Goal: Obtain resource: Download file/media

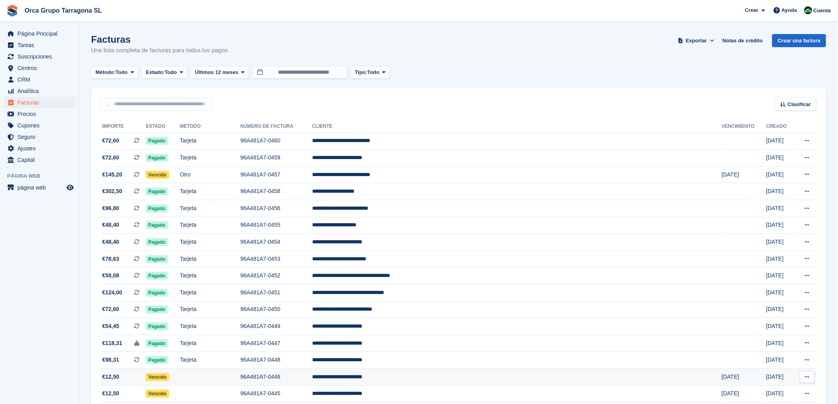
click at [415, 379] on td "**********" at bounding box center [516, 377] width 409 height 17
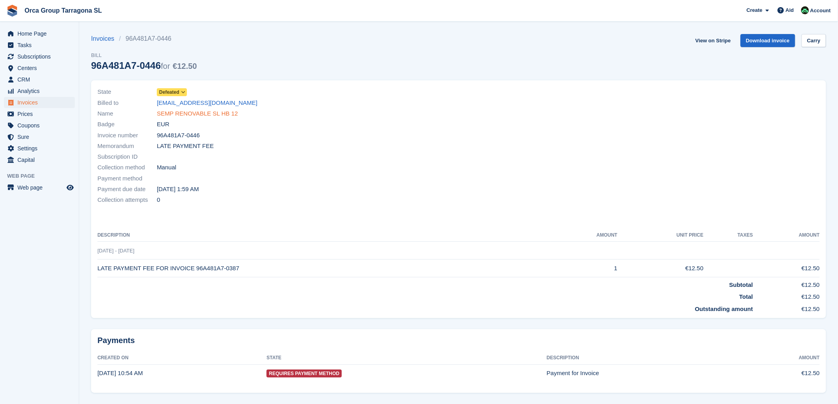
click at [200, 113] on font "SEMP RENOVABLE SL HB 12" at bounding box center [197, 113] width 81 height 7
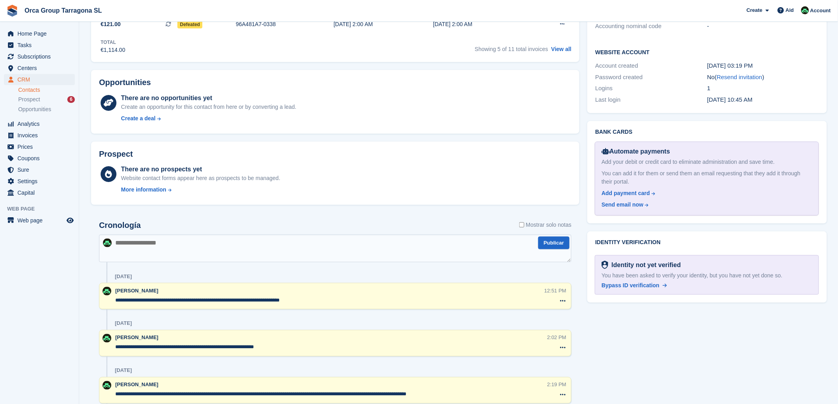
scroll to position [308, 0]
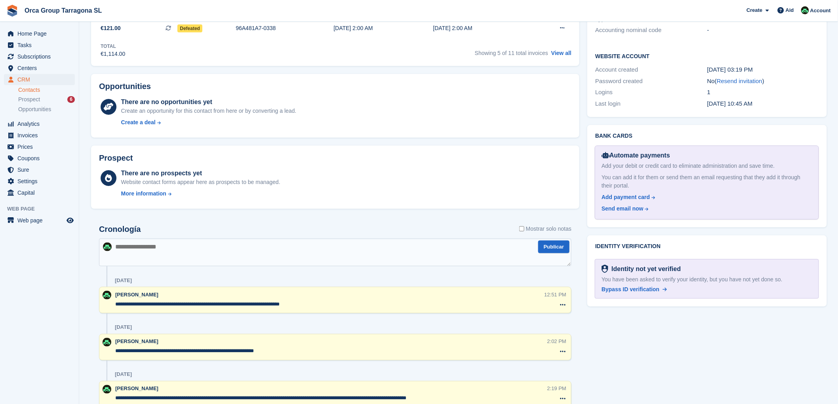
click at [129, 262] on textarea at bounding box center [335, 253] width 472 height 28
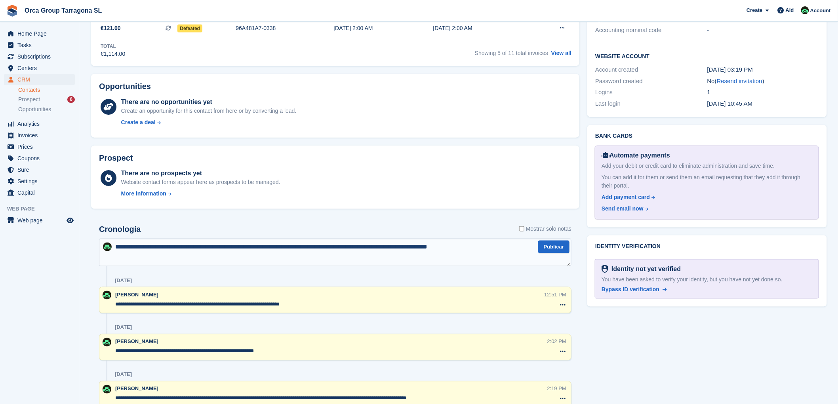
type textarea "**********"
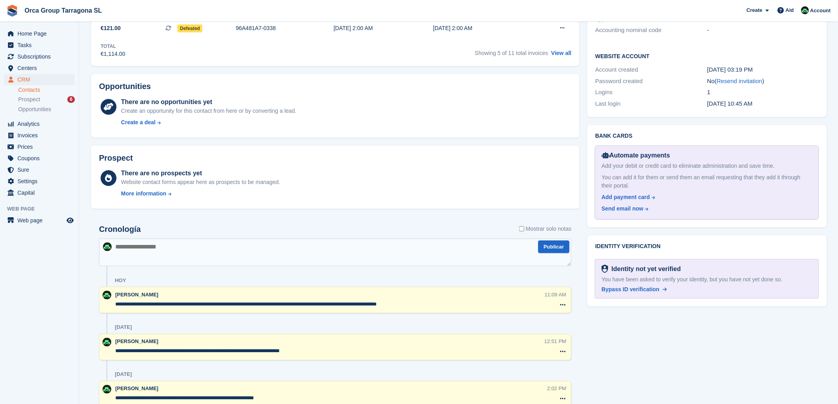
click at [129, 259] on textarea at bounding box center [335, 253] width 472 height 28
type textarea "**********"
click at [561, 248] on button "Publicar" at bounding box center [553, 247] width 31 height 13
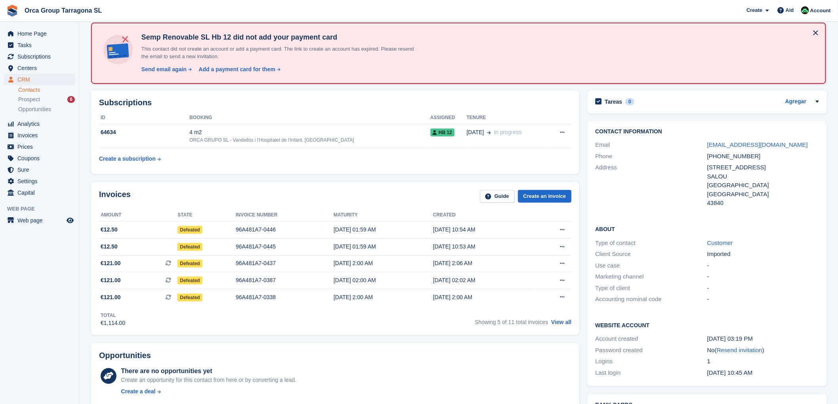
scroll to position [0, 0]
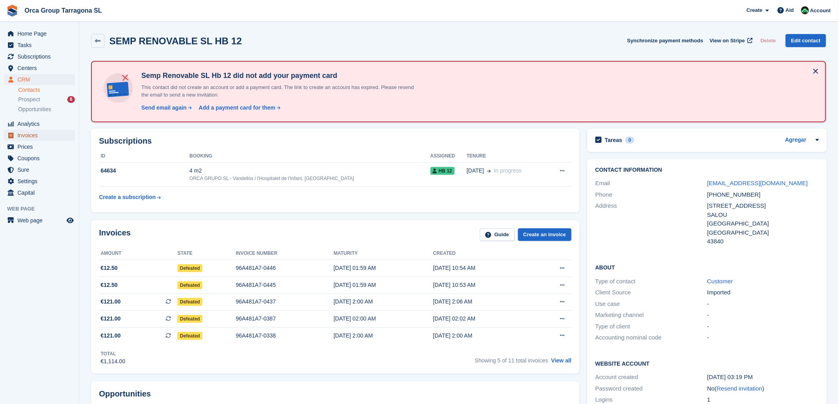
click at [41, 136] on span "Invoices" at bounding box center [41, 135] width 48 height 11
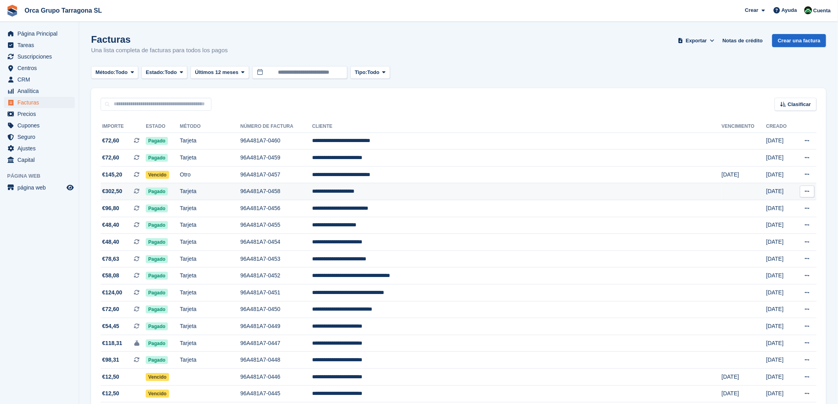
click at [806, 190] on icon at bounding box center [807, 191] width 4 height 5
click at [767, 207] on p "Descargar PDF" at bounding box center [776, 207] width 69 height 10
click at [809, 174] on icon at bounding box center [807, 174] width 4 height 5
click at [766, 189] on p "Descargar PDF" at bounding box center [776, 190] width 69 height 10
click at [808, 154] on button at bounding box center [807, 158] width 15 height 12
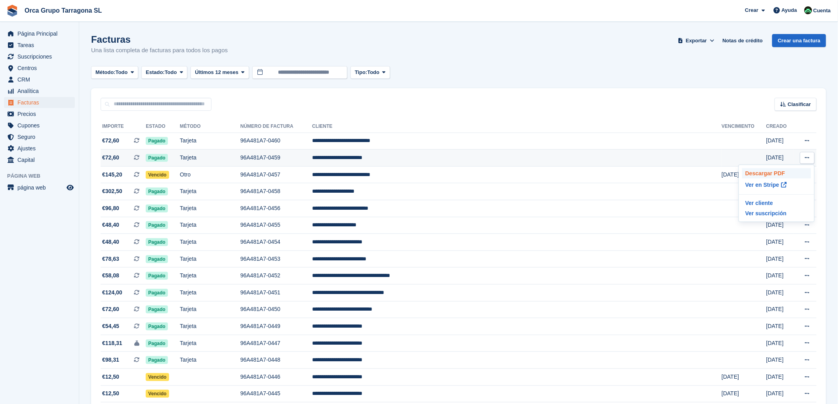
click at [763, 175] on p "Descargar PDF" at bounding box center [776, 173] width 69 height 10
